Goal: Task Accomplishment & Management: Manage account settings

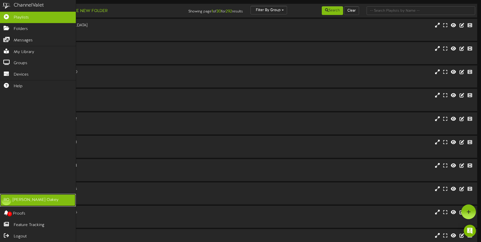
click at [18, 203] on div "Reese Oakey" at bounding box center [36, 200] width 46 height 6
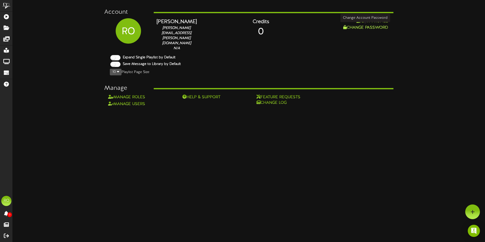
click at [365, 27] on button "Change Password" at bounding box center [365, 28] width 48 height 6
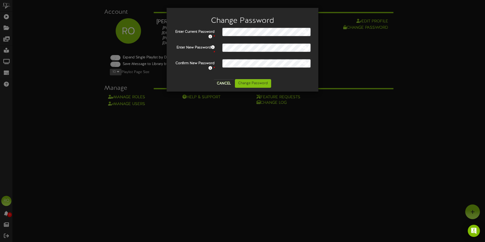
click at [196, 73] on div "Enter Current Password * Enter New Password * Confirm New Password *" at bounding box center [242, 52] width 136 height 48
click at [304, 47] on icon at bounding box center [304, 47] width 5 height 4
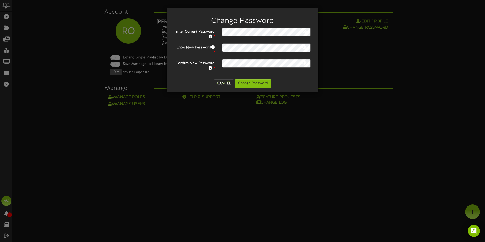
click at [305, 62] on icon at bounding box center [304, 63] width 5 height 4
drag, startPoint x: 305, startPoint y: 62, endPoint x: 304, endPoint y: 57, distance: 5.2
click at [305, 62] on icon at bounding box center [304, 63] width 5 height 4
click at [305, 33] on icon at bounding box center [304, 31] width 5 height 4
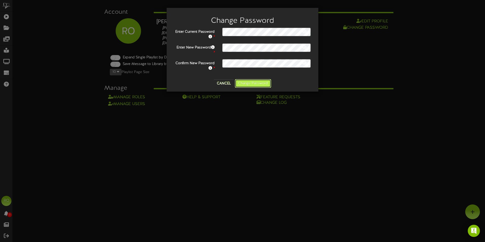
click at [251, 82] on button "Change Password" at bounding box center [253, 83] width 36 height 9
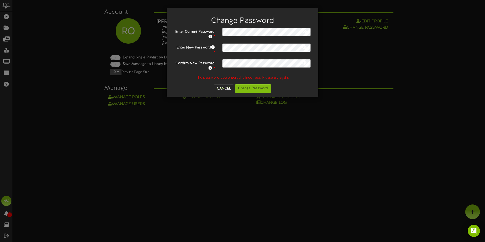
click at [303, 31] on icon at bounding box center [304, 31] width 5 height 4
click at [305, 30] on icon at bounding box center [304, 31] width 5 height 4
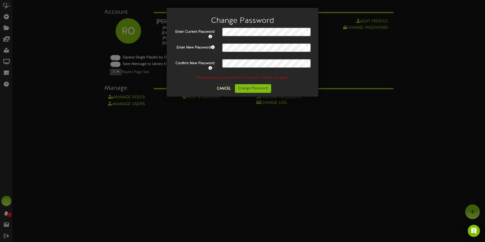
click at [305, 30] on icon at bounding box center [304, 31] width 5 height 4
click at [307, 49] on button at bounding box center [304, 48] width 8 height 6
click at [304, 62] on icon at bounding box center [304, 63] width 5 height 4
click at [223, 86] on button "Cancel" at bounding box center [224, 88] width 20 height 8
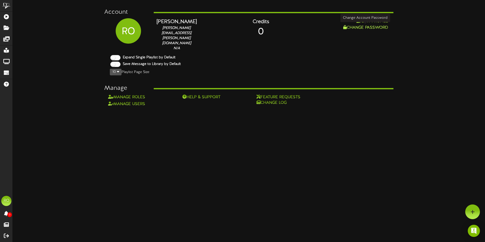
click at [374, 28] on button "Change Password" at bounding box center [365, 28] width 48 height 6
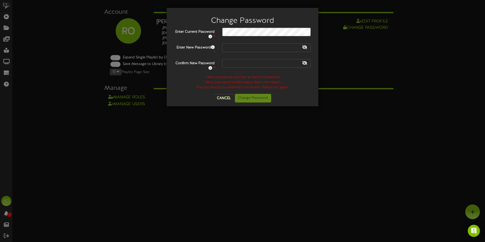
click at [191, 80] on div "* New password confirmation does not match." at bounding box center [242, 82] width 144 height 5
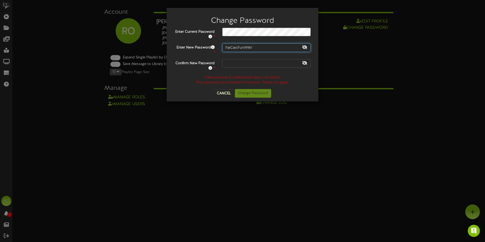
type input "FatCatsFun1996!"
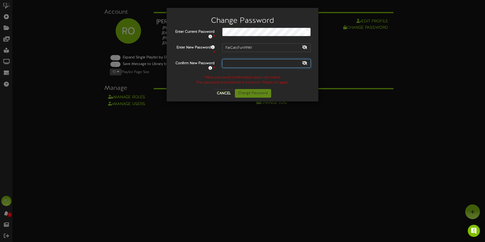
click at [267, 67] on input "text" at bounding box center [266, 63] width 88 height 9
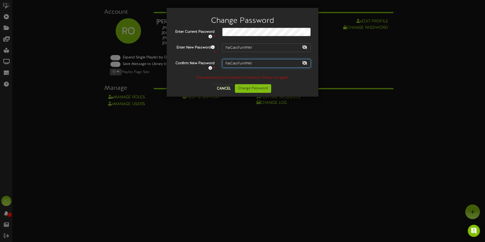
type input "FatCatsFun1996!"
click at [219, 75] on div "Enter Current Password * Enter New Password * FatCatsFun1996! Confirm New Passw…" at bounding box center [242, 54] width 136 height 53
click at [304, 31] on icon at bounding box center [304, 31] width 5 height 4
click at [264, 87] on button "Change Password" at bounding box center [253, 88] width 36 height 9
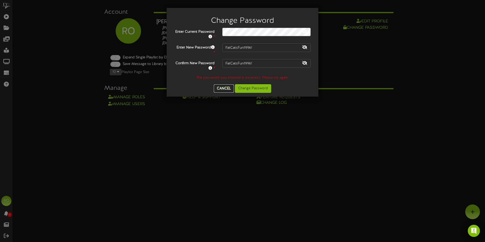
click at [227, 87] on button "Cancel" at bounding box center [224, 88] width 20 height 8
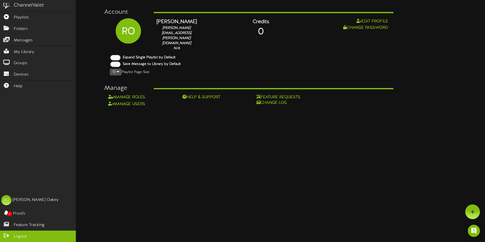
click at [6, 235] on icon at bounding box center [6, 235] width 13 height 4
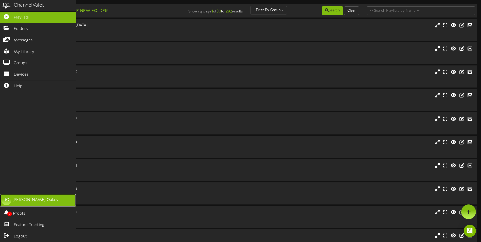
click at [12, 198] on link "RO Reese Oakey" at bounding box center [38, 200] width 76 height 13
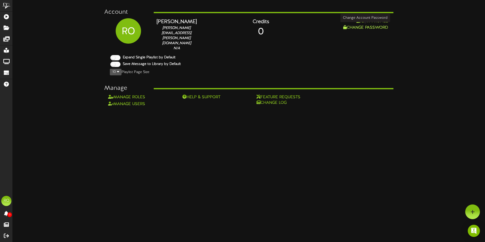
click at [372, 28] on button "Change Password" at bounding box center [365, 28] width 48 height 6
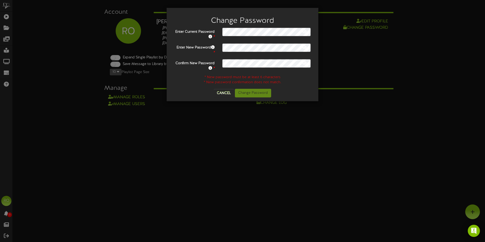
click at [195, 86] on div "Enter Current Password * Enter New Password * Confirm New Password * * New pass…" at bounding box center [242, 58] width 144 height 61
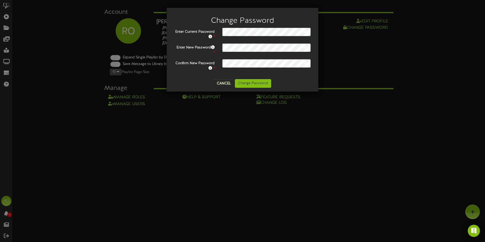
drag, startPoint x: 187, startPoint y: 87, endPoint x: 204, endPoint y: 82, distance: 18.0
click at [187, 87] on div "Cancel Change Password" at bounding box center [242, 83] width 144 height 9
click at [257, 85] on button "Change Password" at bounding box center [253, 83] width 36 height 9
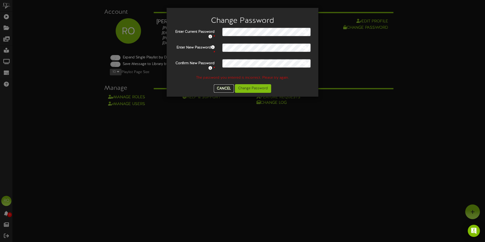
click at [228, 90] on button "Cancel" at bounding box center [224, 88] width 20 height 8
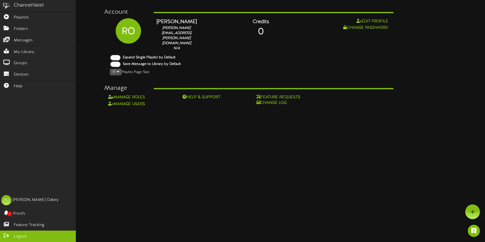
click at [5, 237] on icon at bounding box center [6, 235] width 13 height 4
